Goal: Find specific page/section: Find specific page/section

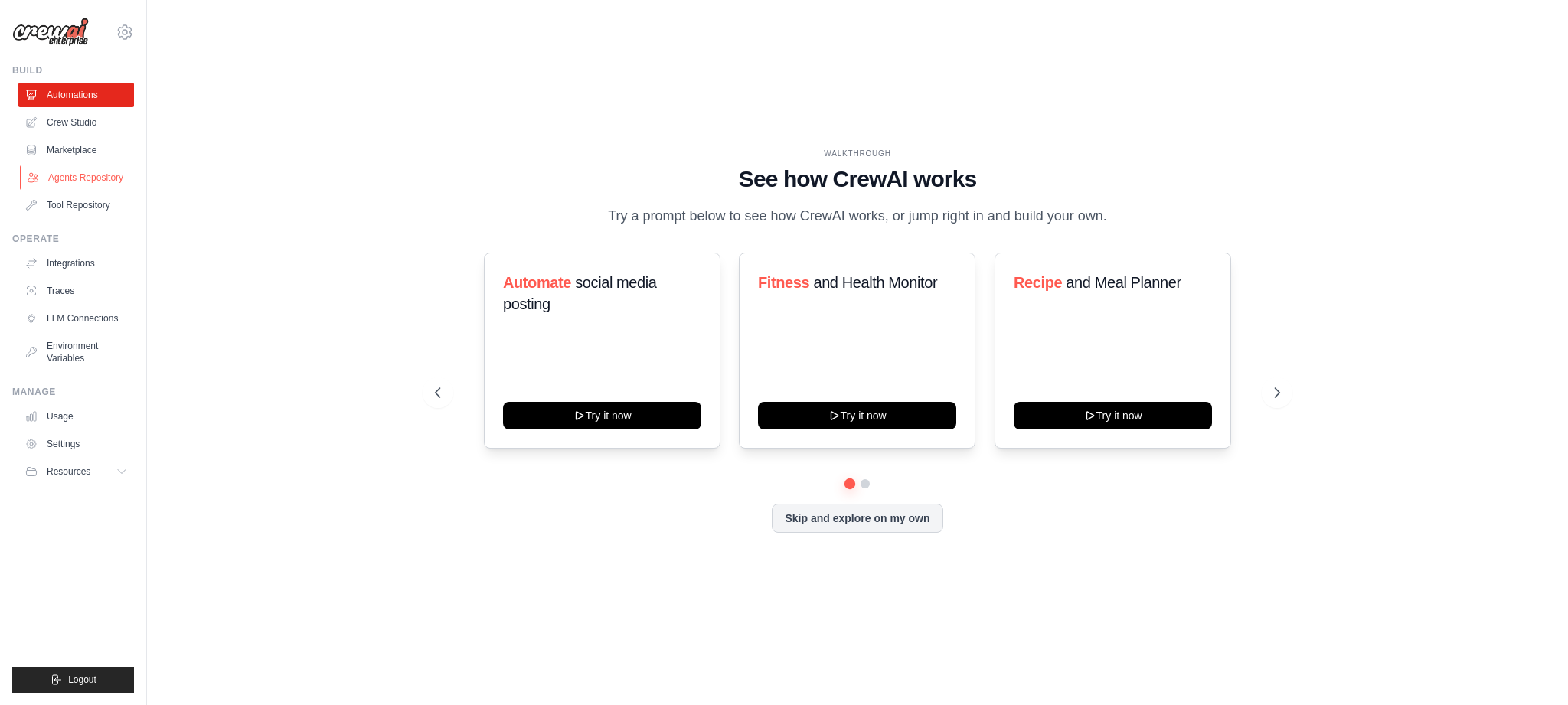
click at [77, 177] on link "Agents Repository" at bounding box center [77, 177] width 115 height 24
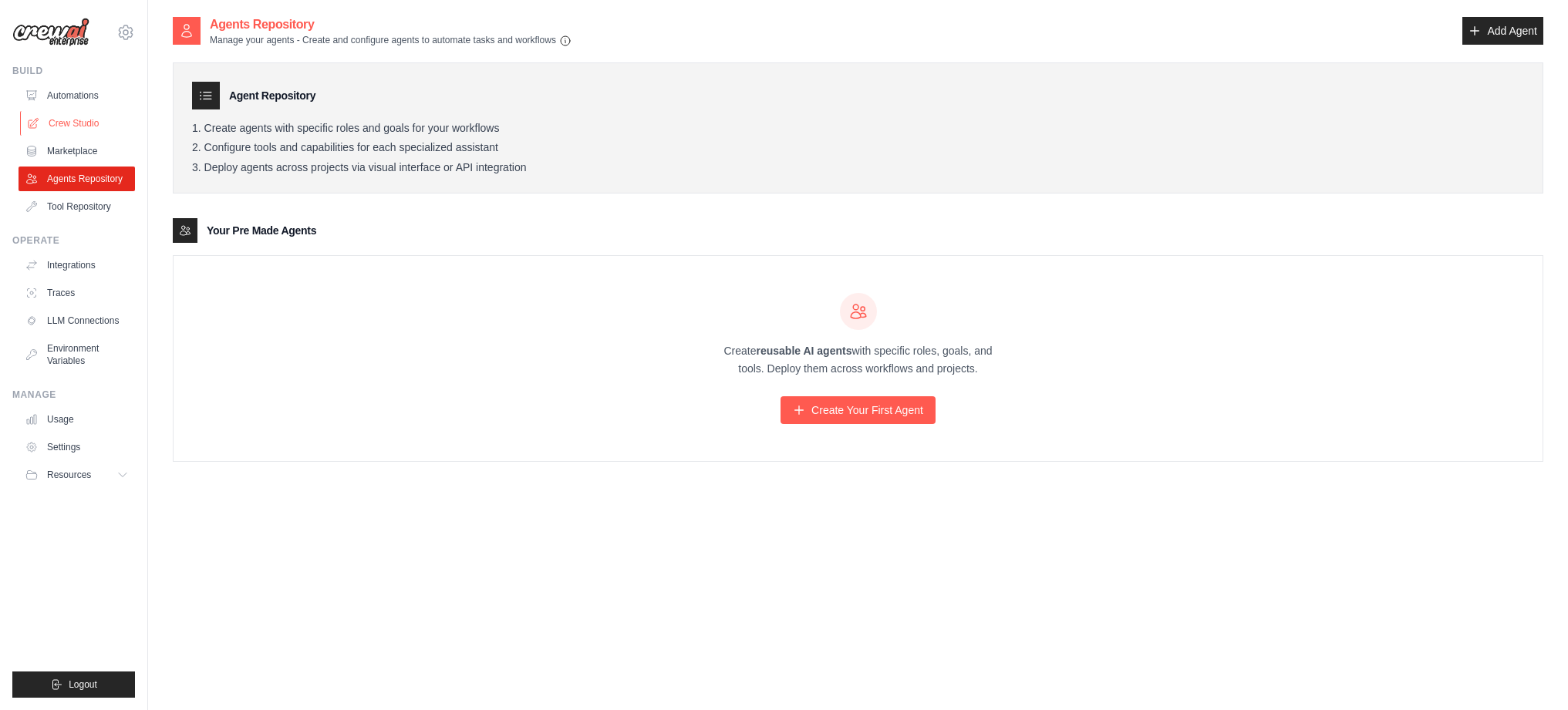
click at [60, 127] on link "Crew Studio" at bounding box center [78, 123] width 116 height 24
